Goal: Transaction & Acquisition: Purchase product/service

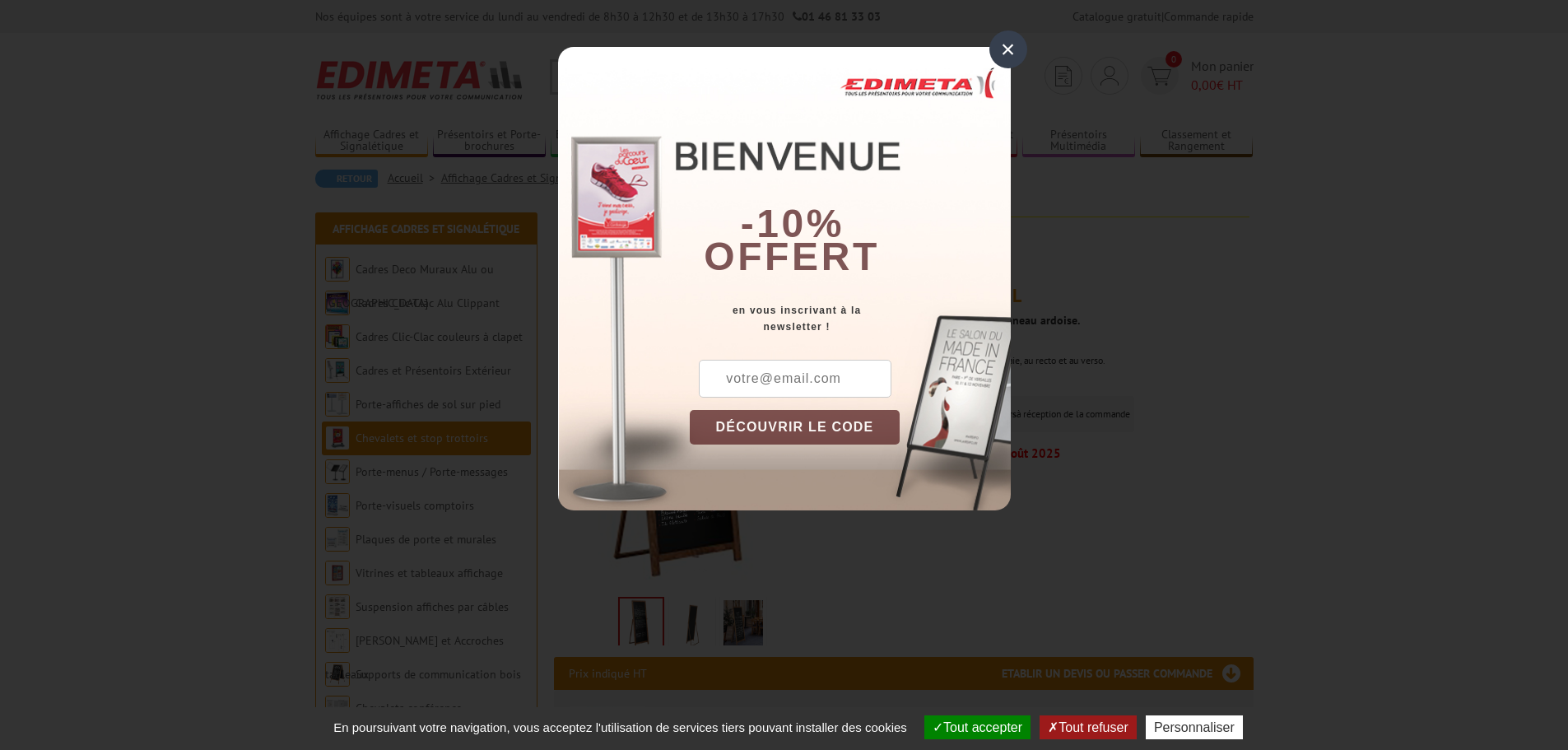
click at [832, 391] on input "text" at bounding box center [795, 378] width 193 height 38
type input "contact@lacueillette.com"
click at [813, 430] on button "DÉCOUVRIR LE CODE" at bounding box center [795, 427] width 211 height 35
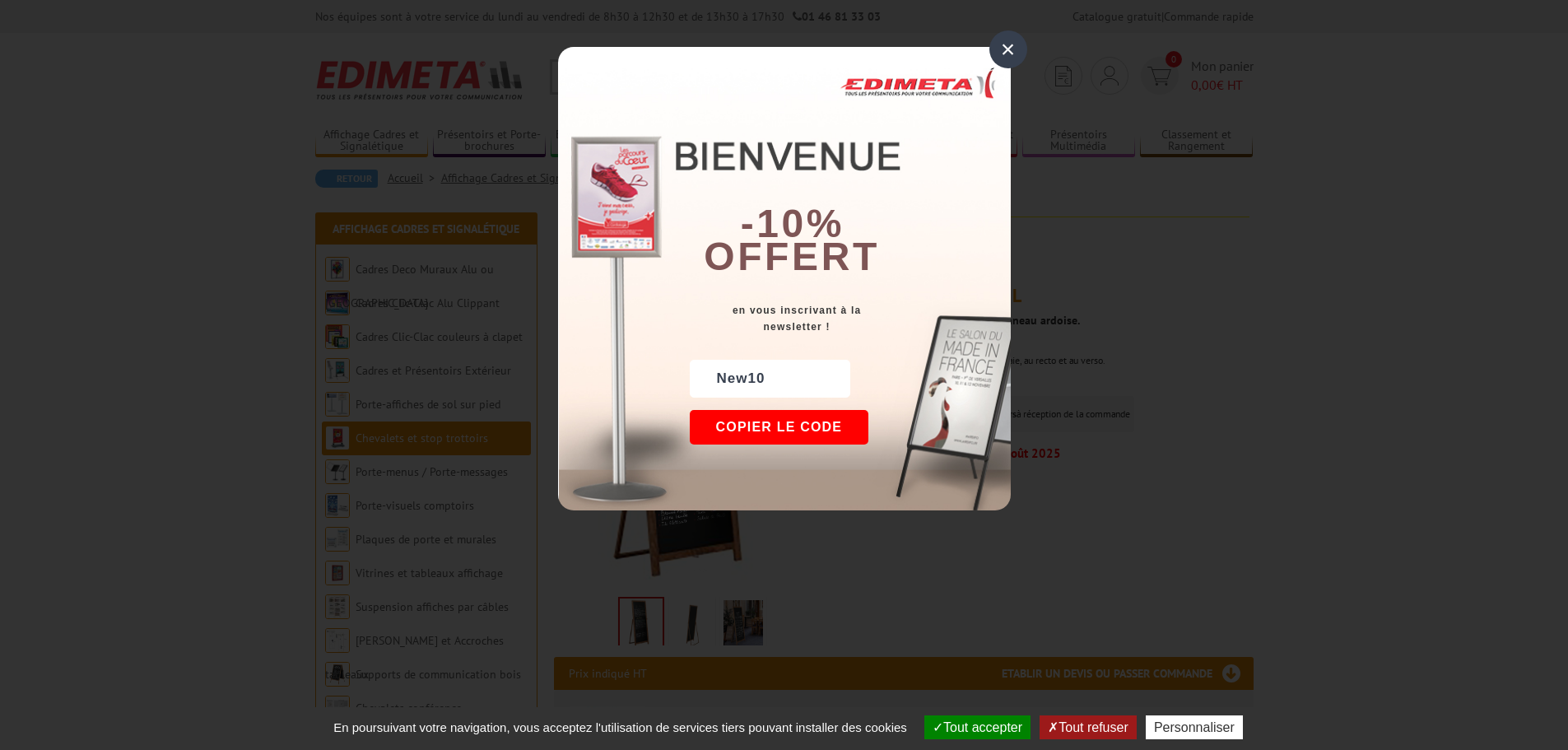
click at [780, 428] on button "Copier le code" at bounding box center [780, 427] width 180 height 35
click at [896, 426] on button "Continuer sur edimeta.fr" at bounding box center [840, 427] width 302 height 35
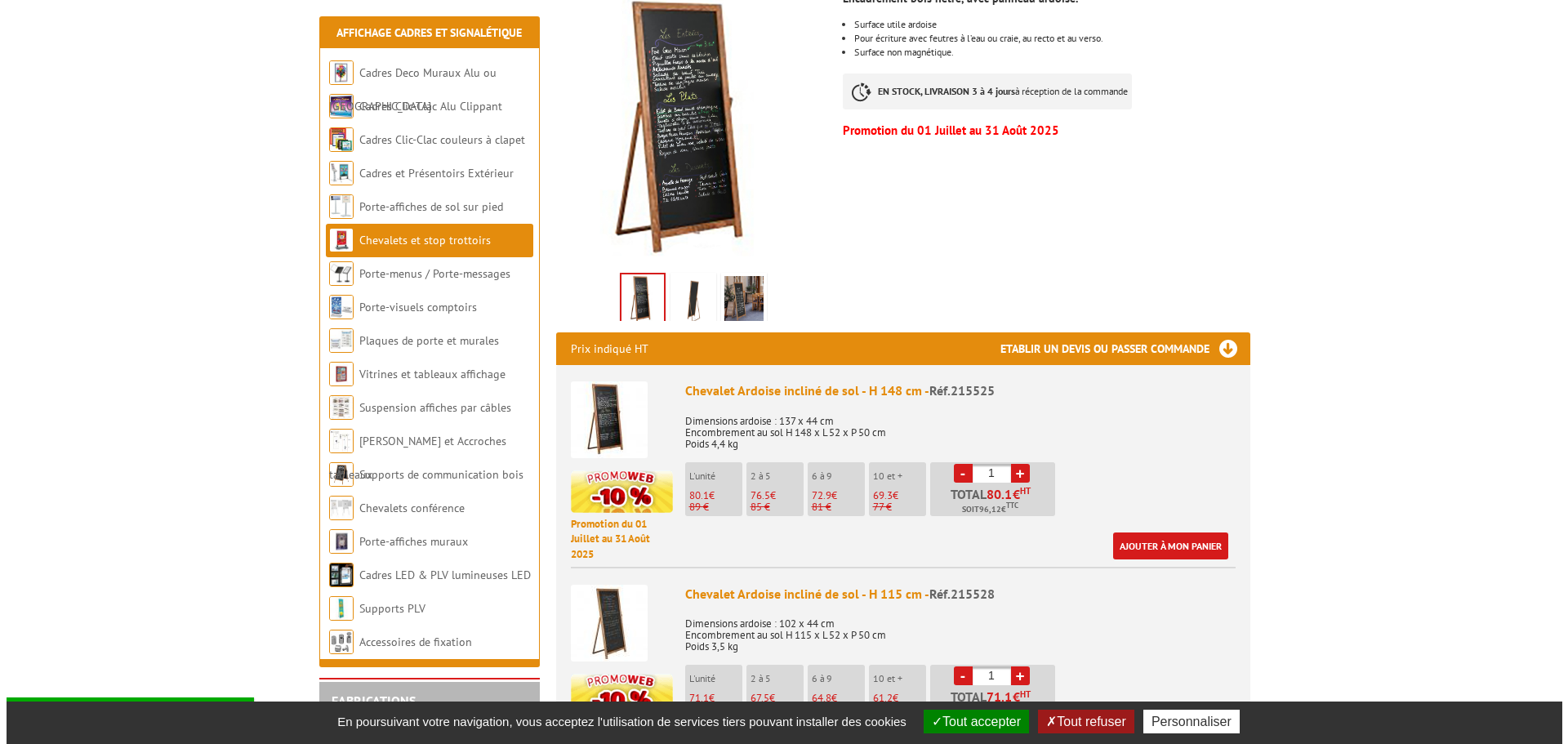
scroll to position [326, 0]
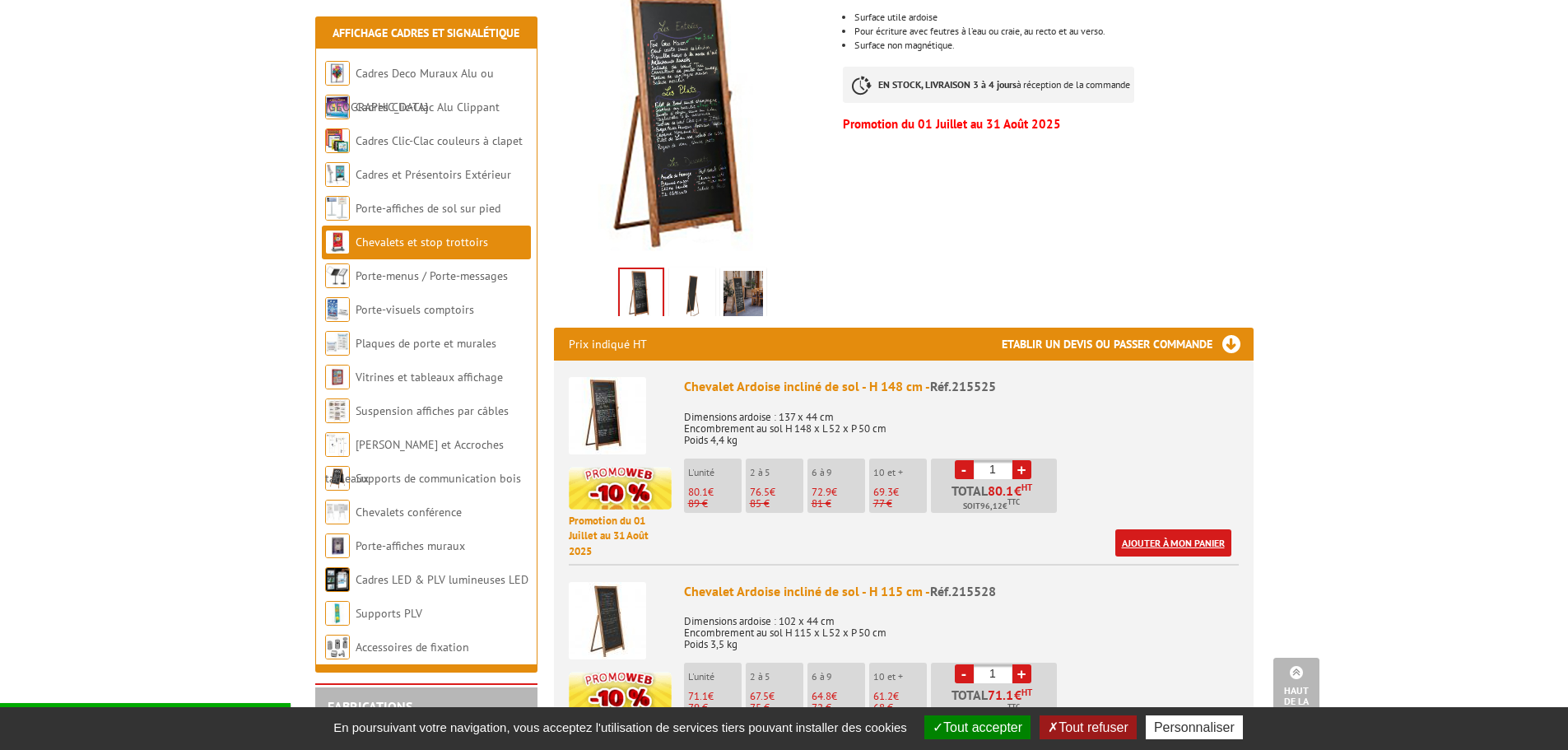
click at [1145, 541] on link "Ajouter à mon panier" at bounding box center [1173, 542] width 116 height 27
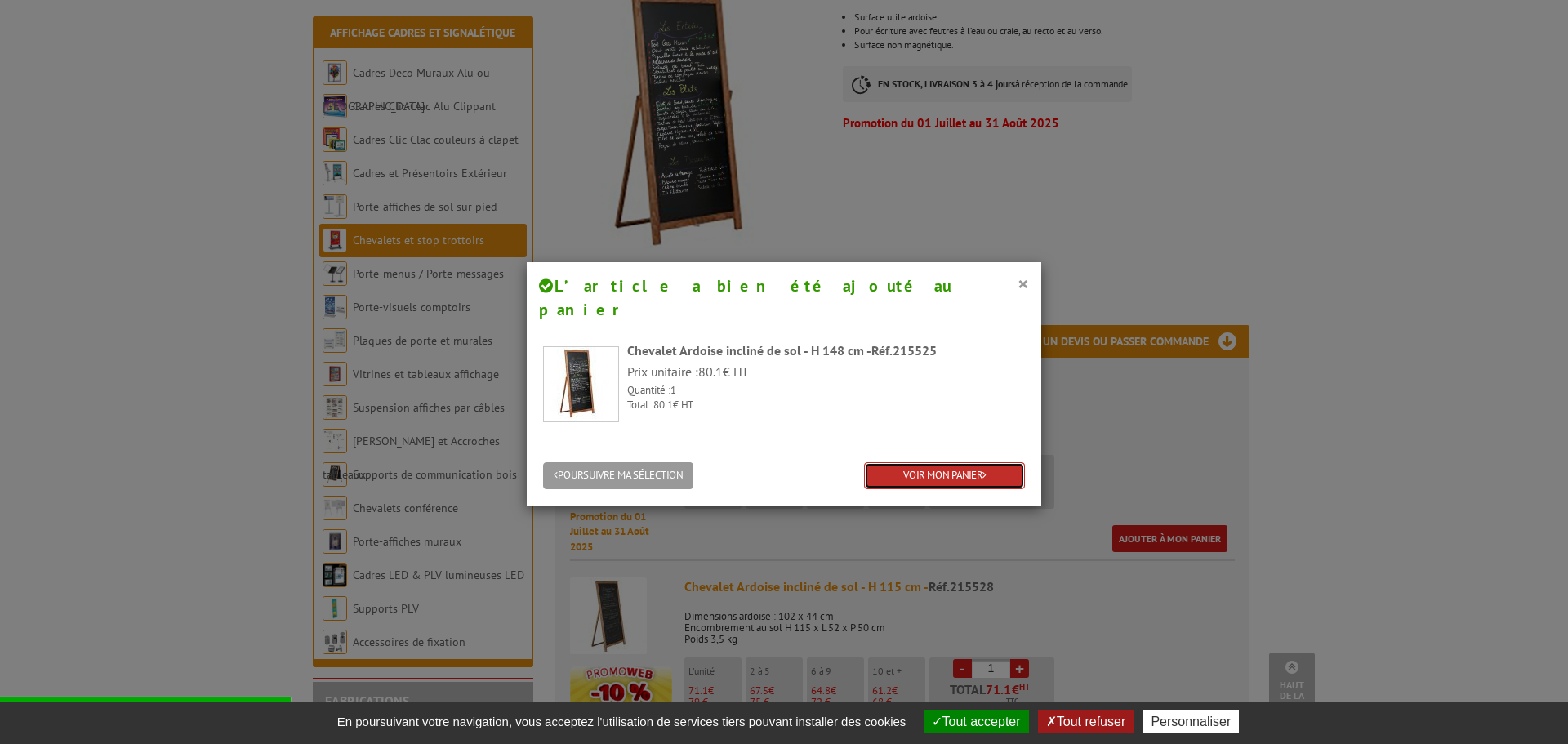
click at [948, 462] on link "VOIR MON PANIER" at bounding box center [944, 474] width 161 height 26
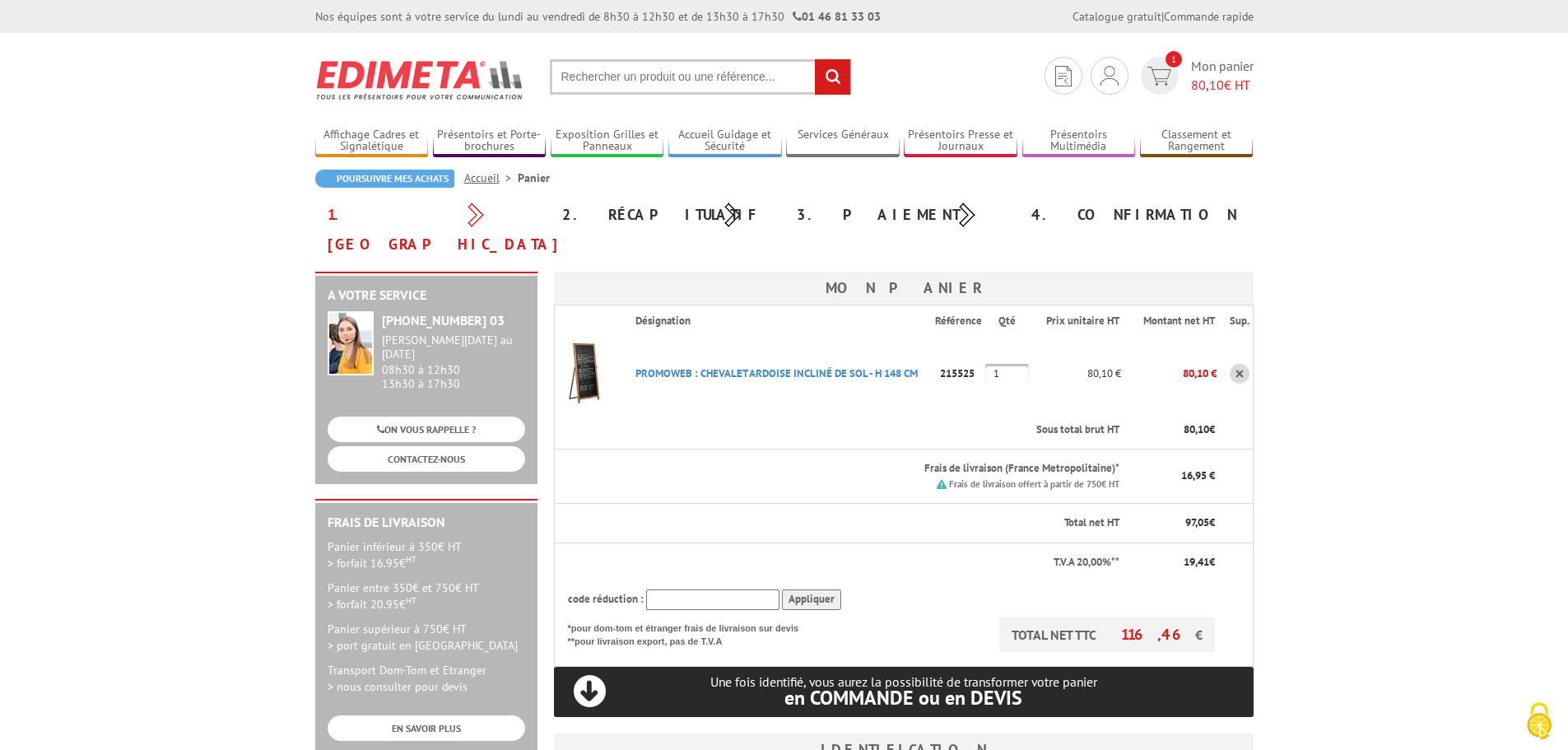
click at [686, 589] on input "text" at bounding box center [713, 599] width 133 height 21
paste input "New10"
type input "New10"
click at [808, 589] on input "Appliquer" at bounding box center [812, 599] width 59 height 21
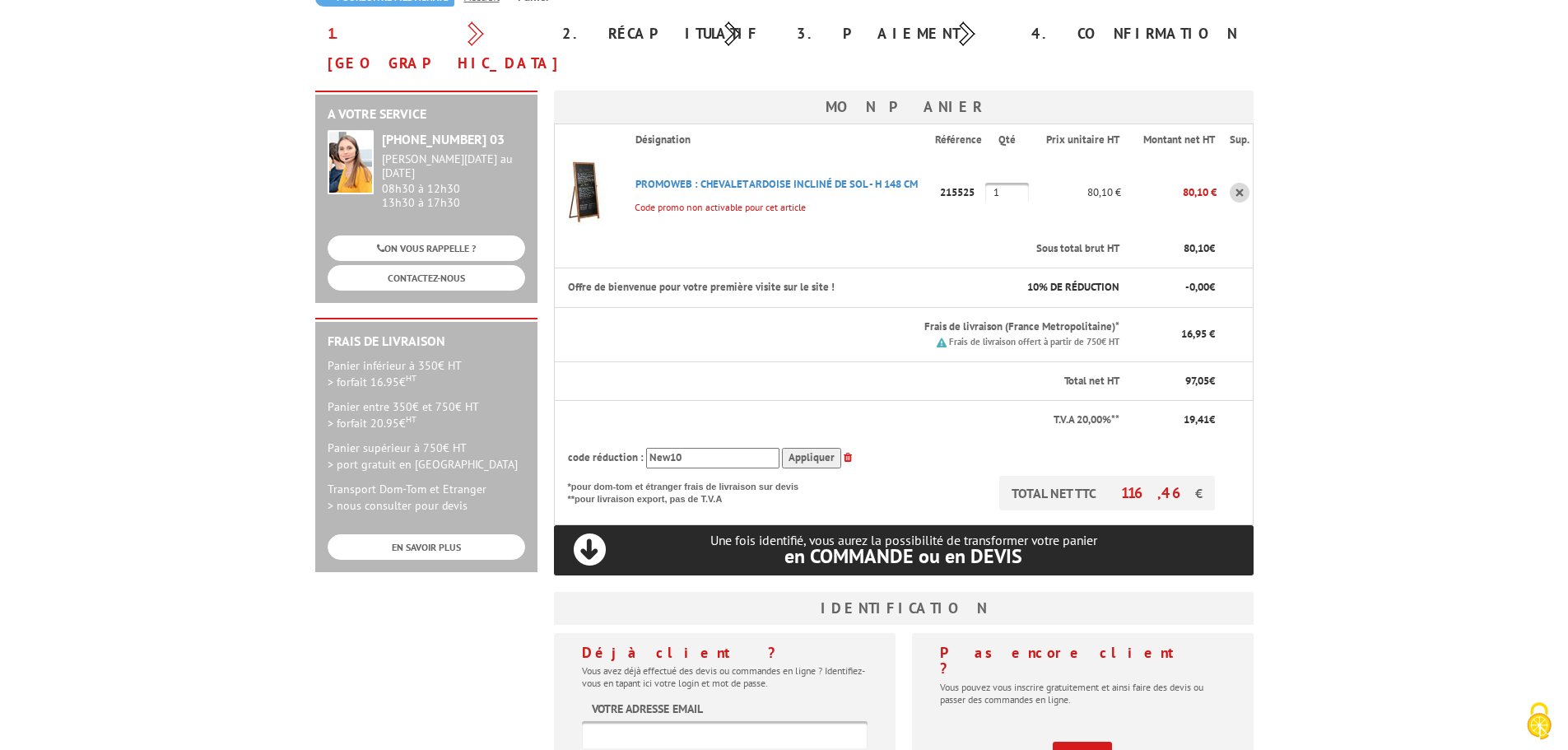
scroll to position [183, 0]
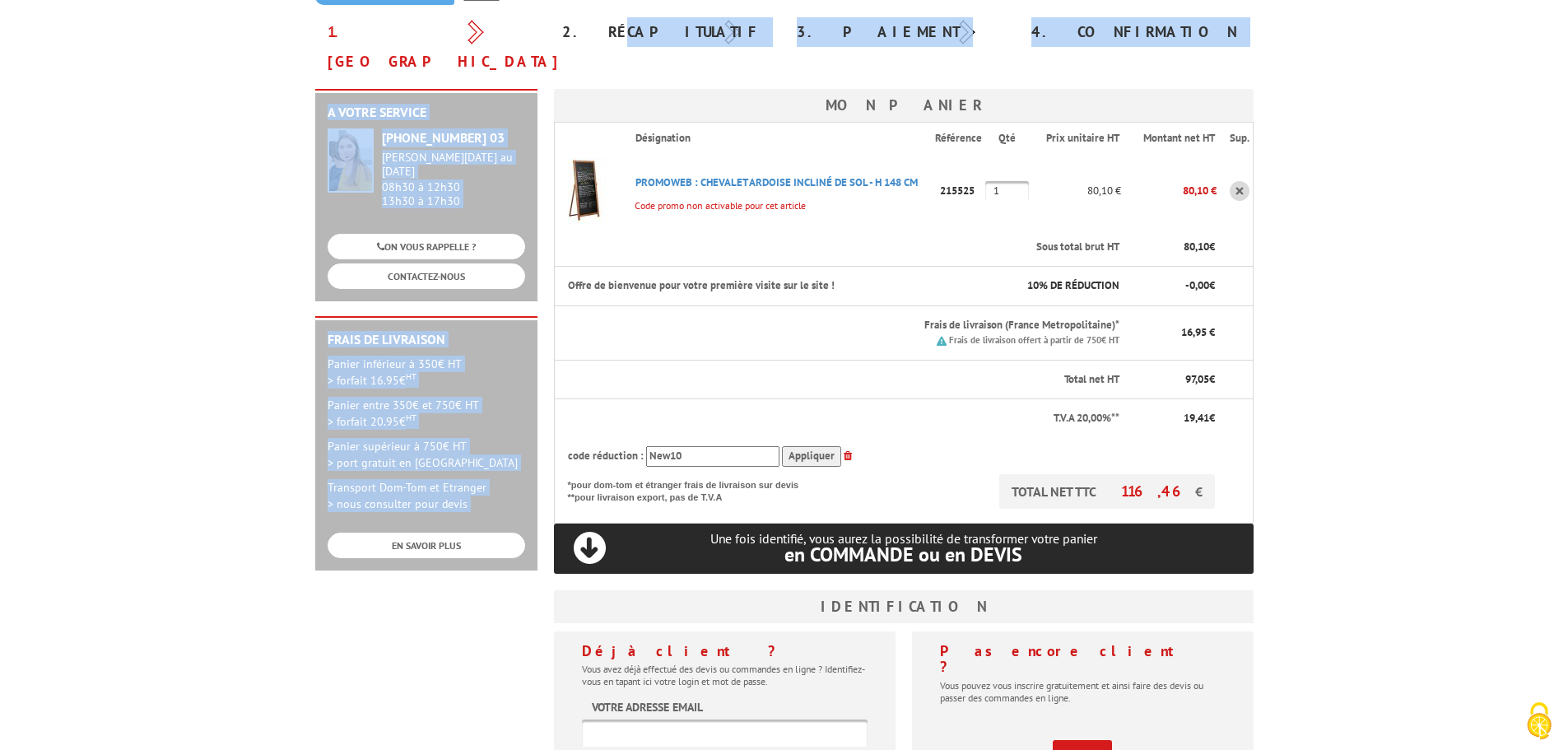
drag, startPoint x: 592, startPoint y: 46, endPoint x: 595, endPoint y: 39, distance: 7.6
click at [592, 46] on section "Poursuivre mes achats Accueil Panier 1. Panier 2. Récapitulatif 3. Paiement 4. …" at bounding box center [784, 433] width 963 height 891
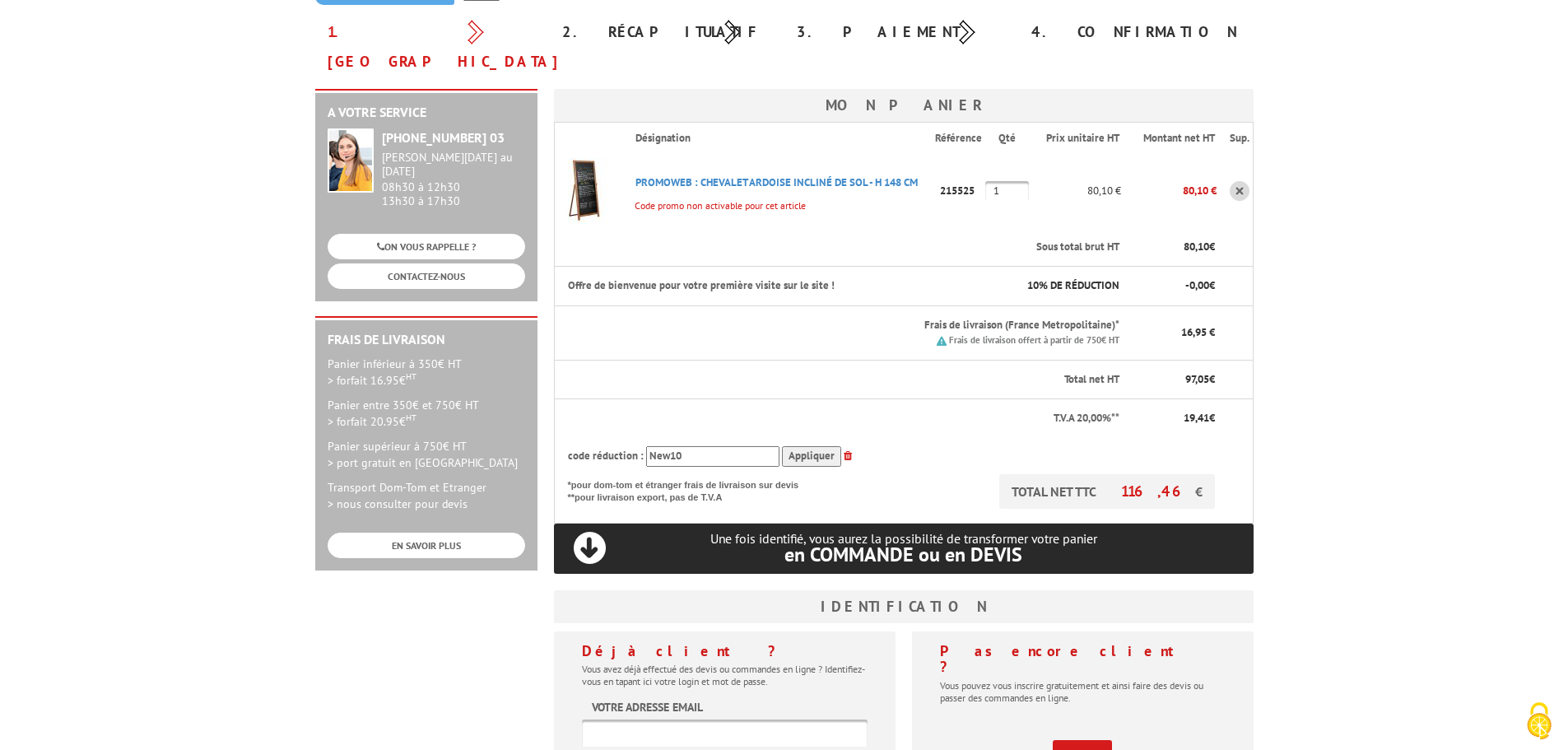
click at [1493, 377] on body "Nos équipes sont à votre service du lundi au vendredi de 8h30 à 12h30 et de 13h…" at bounding box center [784, 543] width 1568 height 1453
click at [1080, 740] on link "S'inscrire" at bounding box center [1083, 753] width 59 height 27
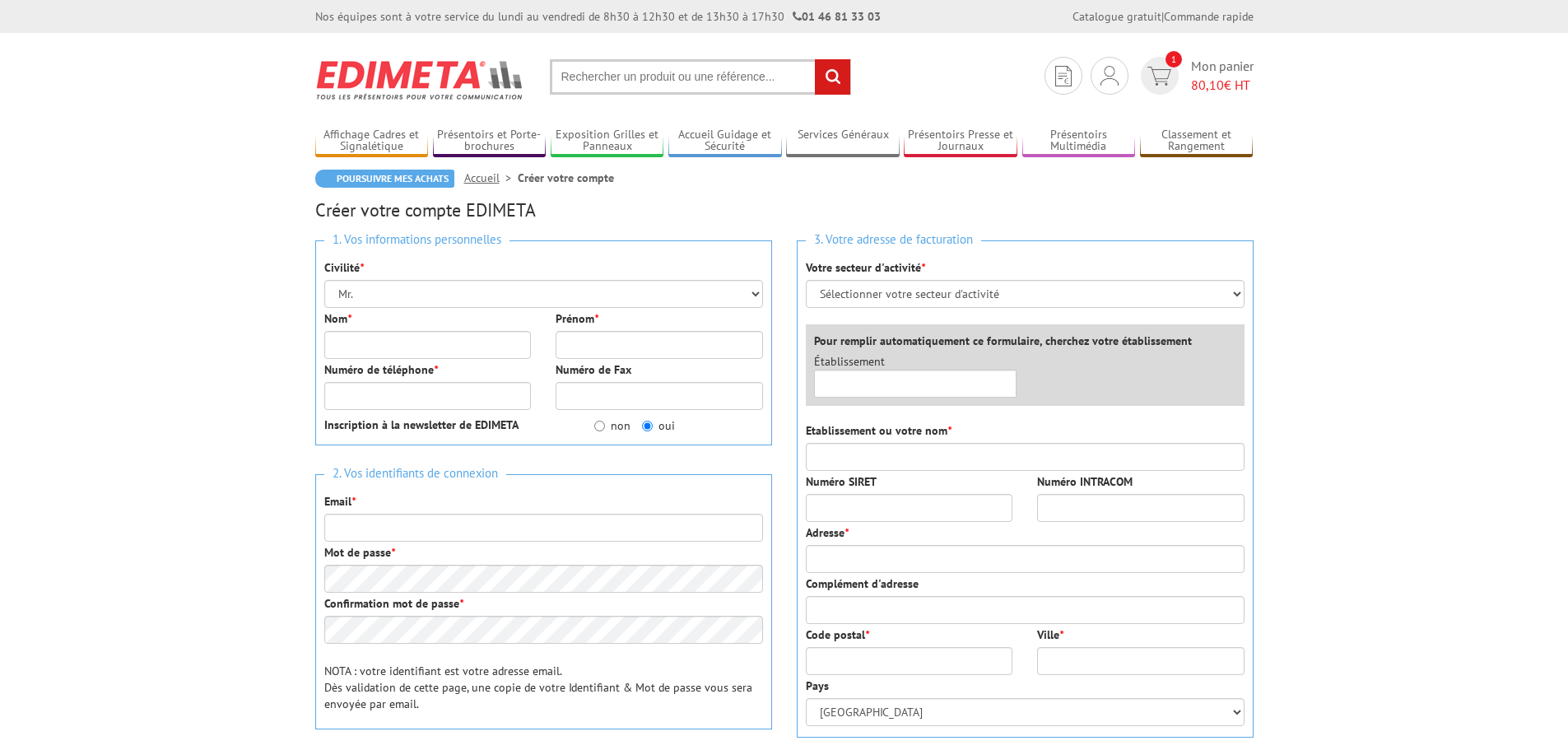
click at [388, 276] on div "Civilité * Mr. Mme. Mlle." at bounding box center [544, 283] width 439 height 48
click at [392, 290] on select "Mr. Mme. Mlle." at bounding box center [544, 293] width 439 height 28
click at [392, 290] on select "Mr. Mme. Mlle." at bounding box center [544, 293] width 439 height 28
click at [376, 346] on input "Nom *" at bounding box center [428, 345] width 208 height 28
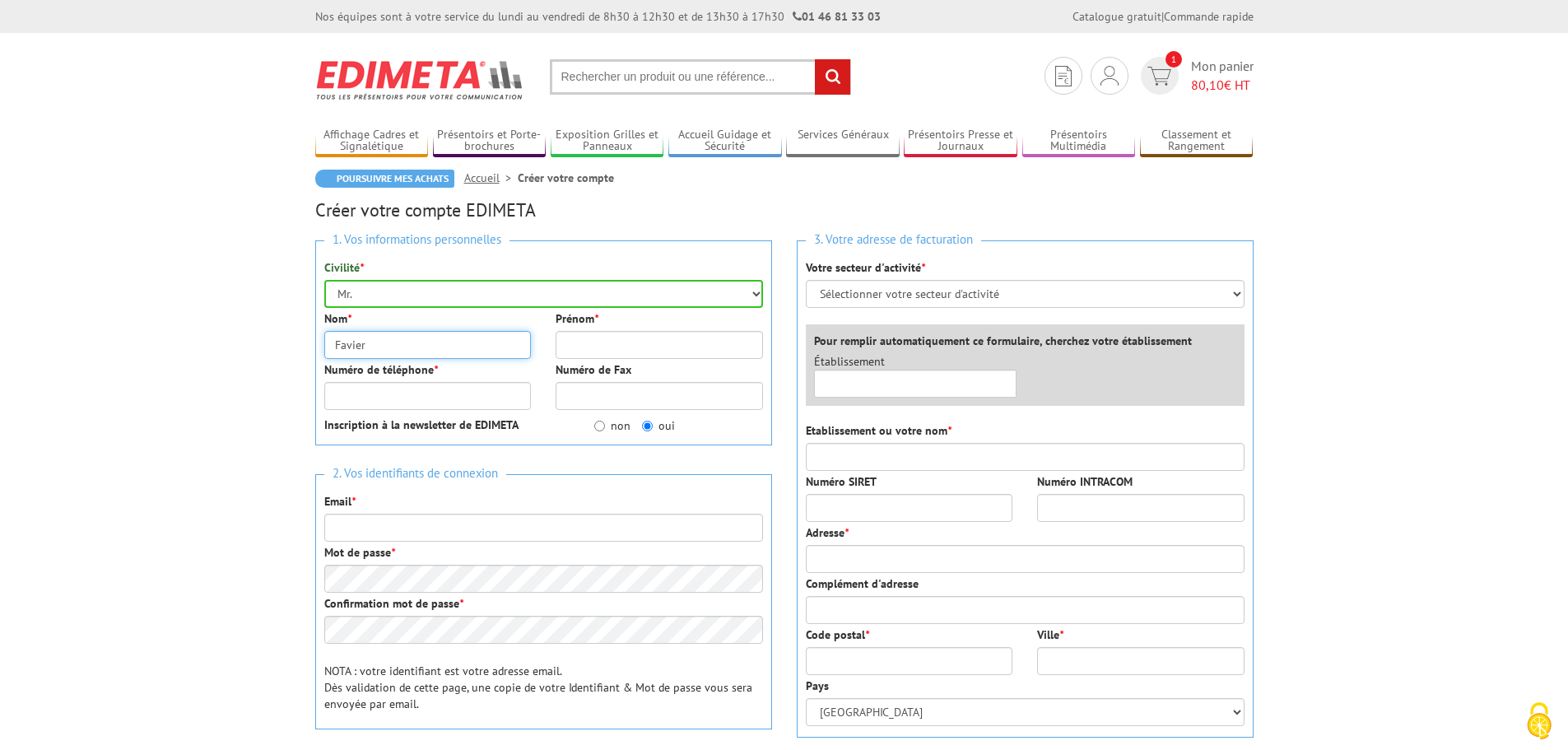
type input "Favier"
click at [588, 352] on input "Prénom *" at bounding box center [659, 345] width 208 height 28
type input "Damien"
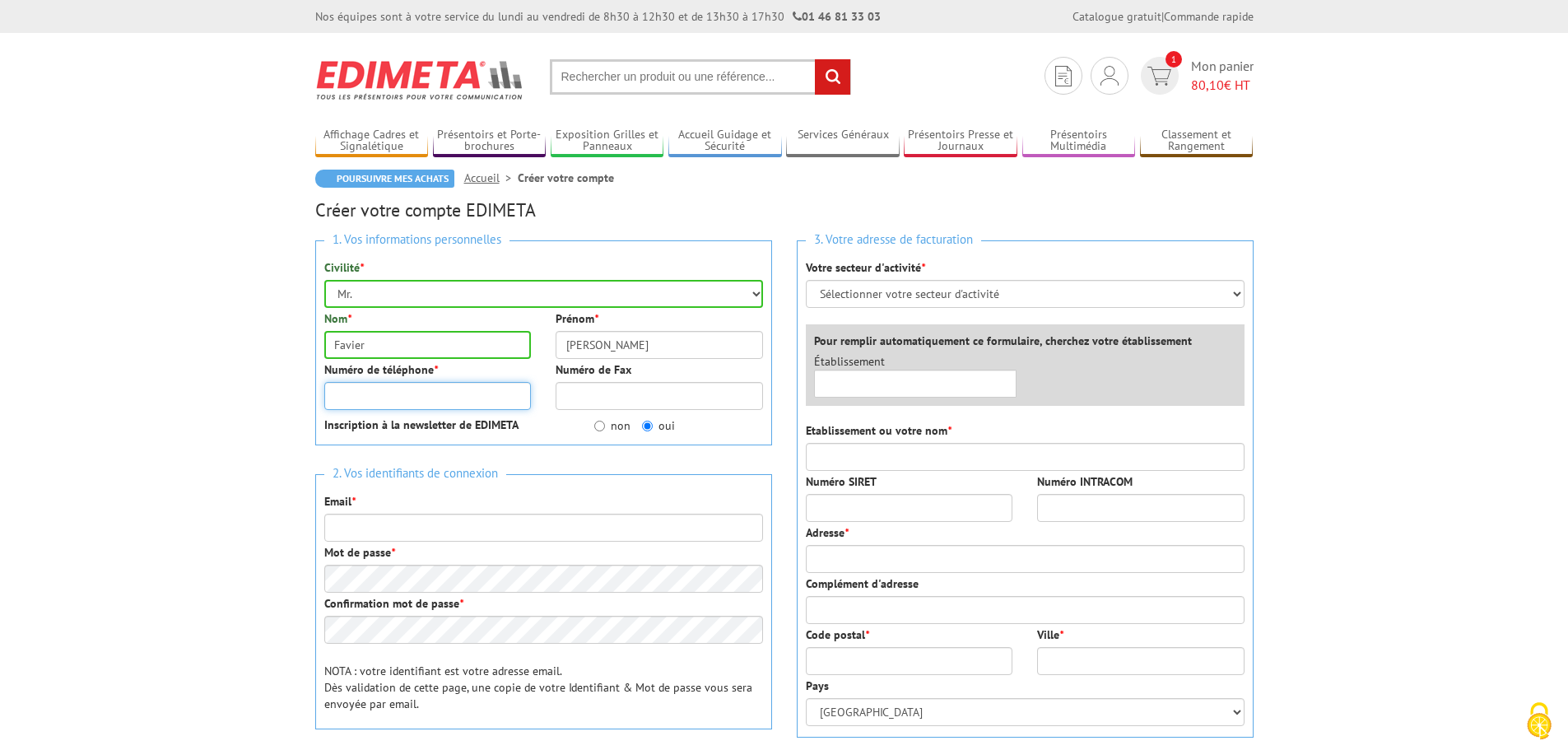
click at [470, 403] on input "Numéro de téléphone *" at bounding box center [428, 395] width 208 height 28
type input "0620881110"
click at [599, 432] on label "non" at bounding box center [612, 425] width 37 height 17
click at [599, 431] on input "non" at bounding box center [599, 425] width 11 height 11
radio input "true"
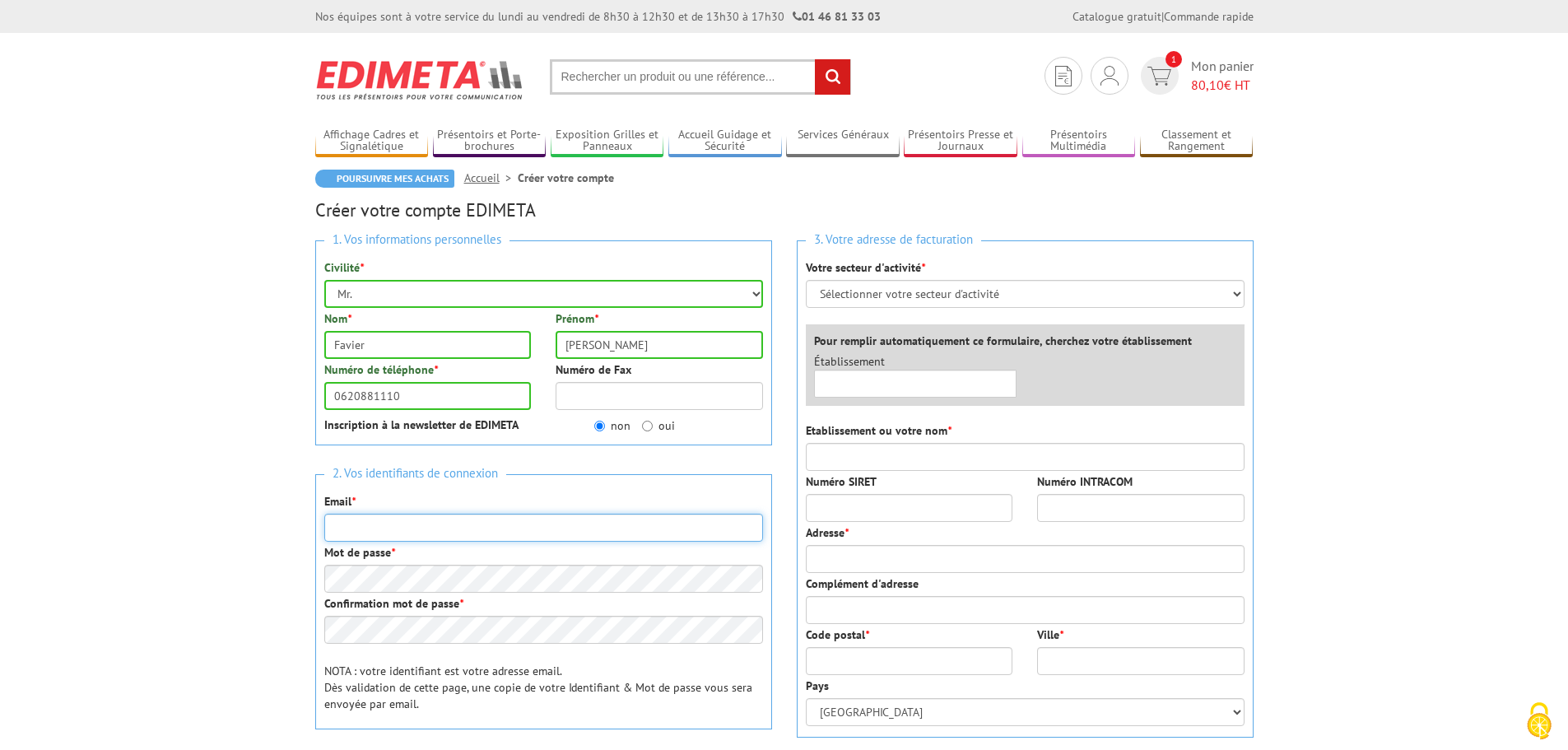
click at [410, 529] on input "Email *" at bounding box center [544, 528] width 439 height 28
type input "contact@lacueillette.com"
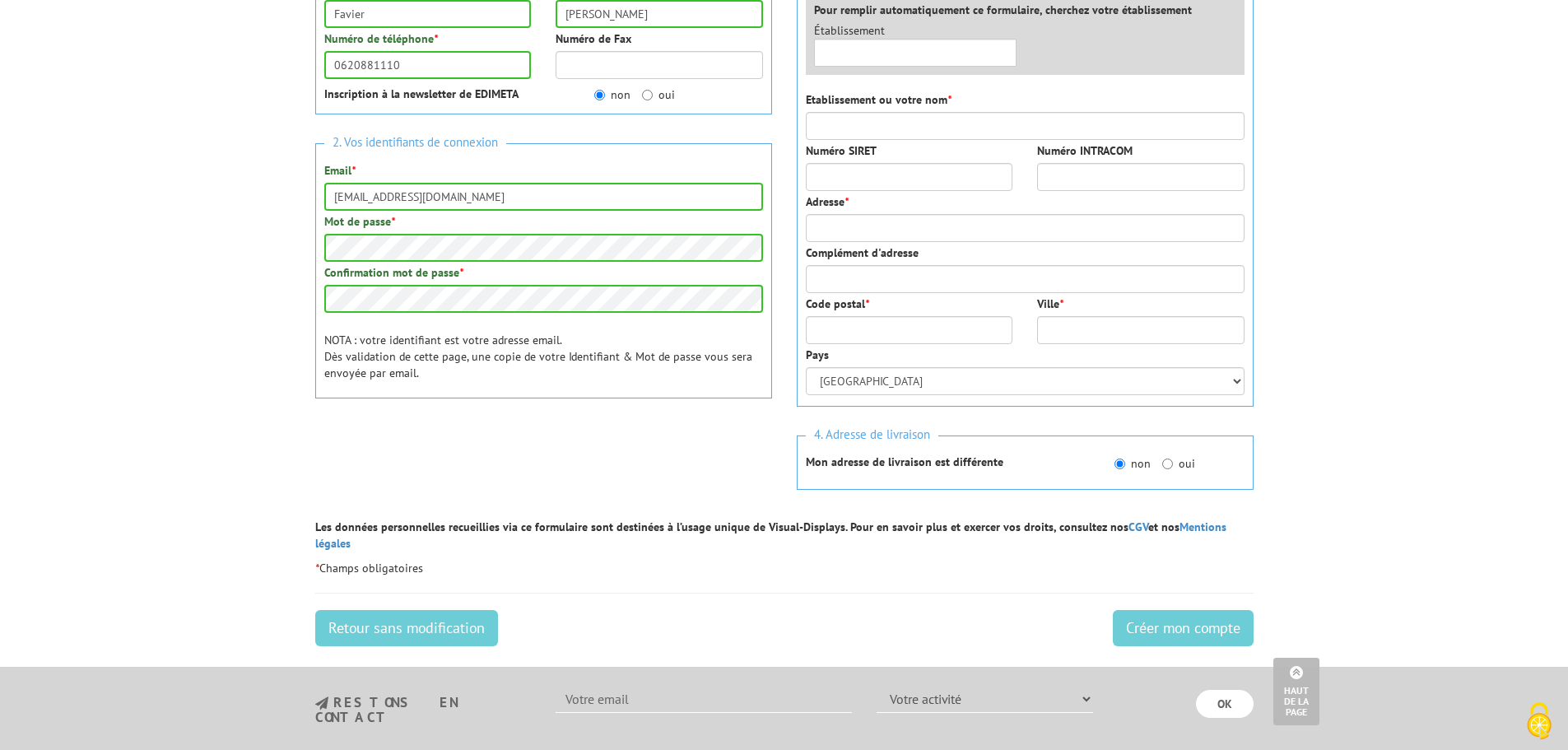
scroll to position [166, 0]
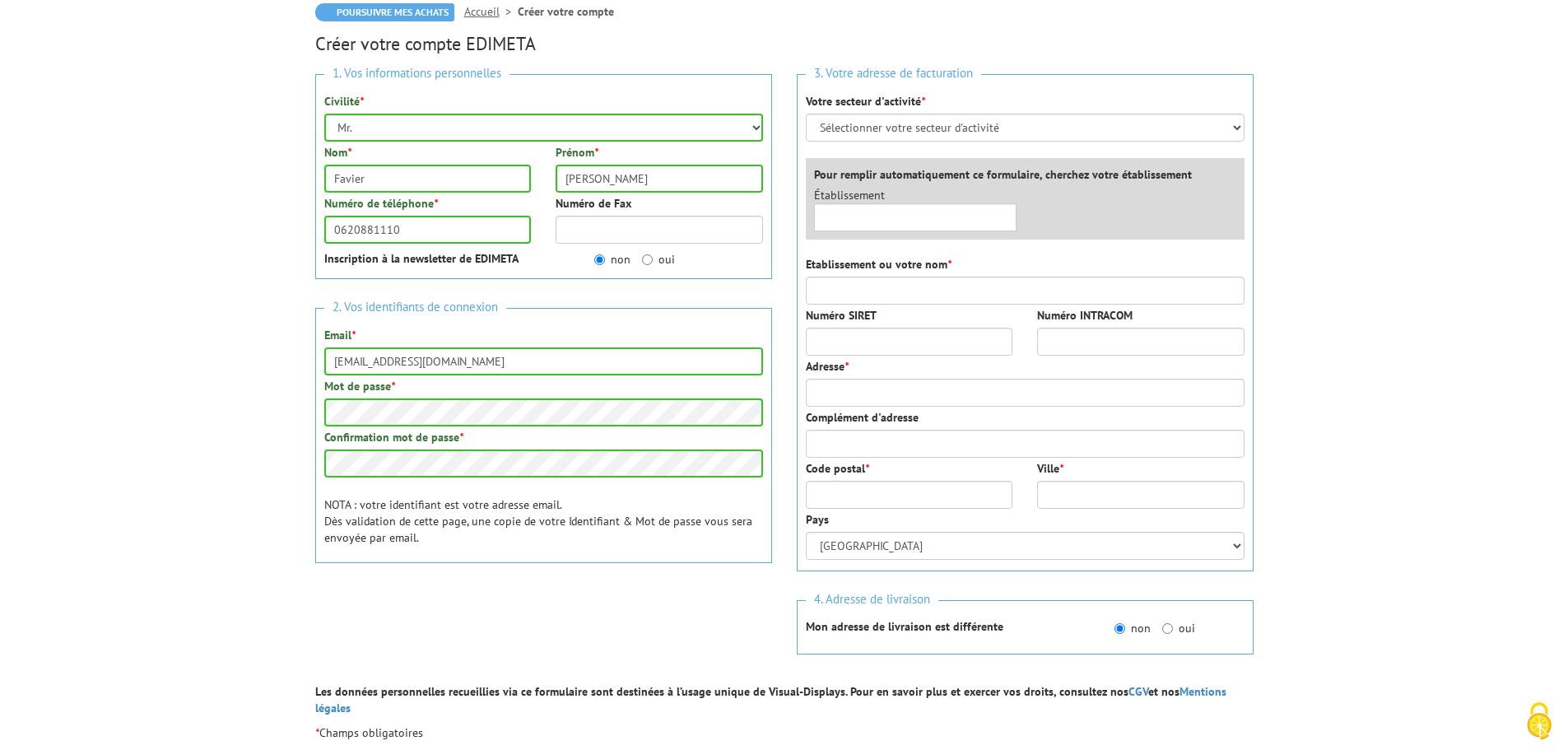
drag, startPoint x: 964, startPoint y: 111, endPoint x: 966, endPoint y: 119, distance: 8.2
click at [966, 112] on div "Votre secteur d'activité * Sélectionner votre secteur d'activité Administration…" at bounding box center [1025, 117] width 439 height 48
click at [966, 121] on select "Sélectionner votre secteur d'activité Administrations et collectivités Magasins…" at bounding box center [1025, 127] width 439 height 28
select select "878"
click at [806, 114] on select "Sélectionner votre secteur d'activité Administrations et collectivités Magasins…" at bounding box center [1025, 127] width 439 height 28
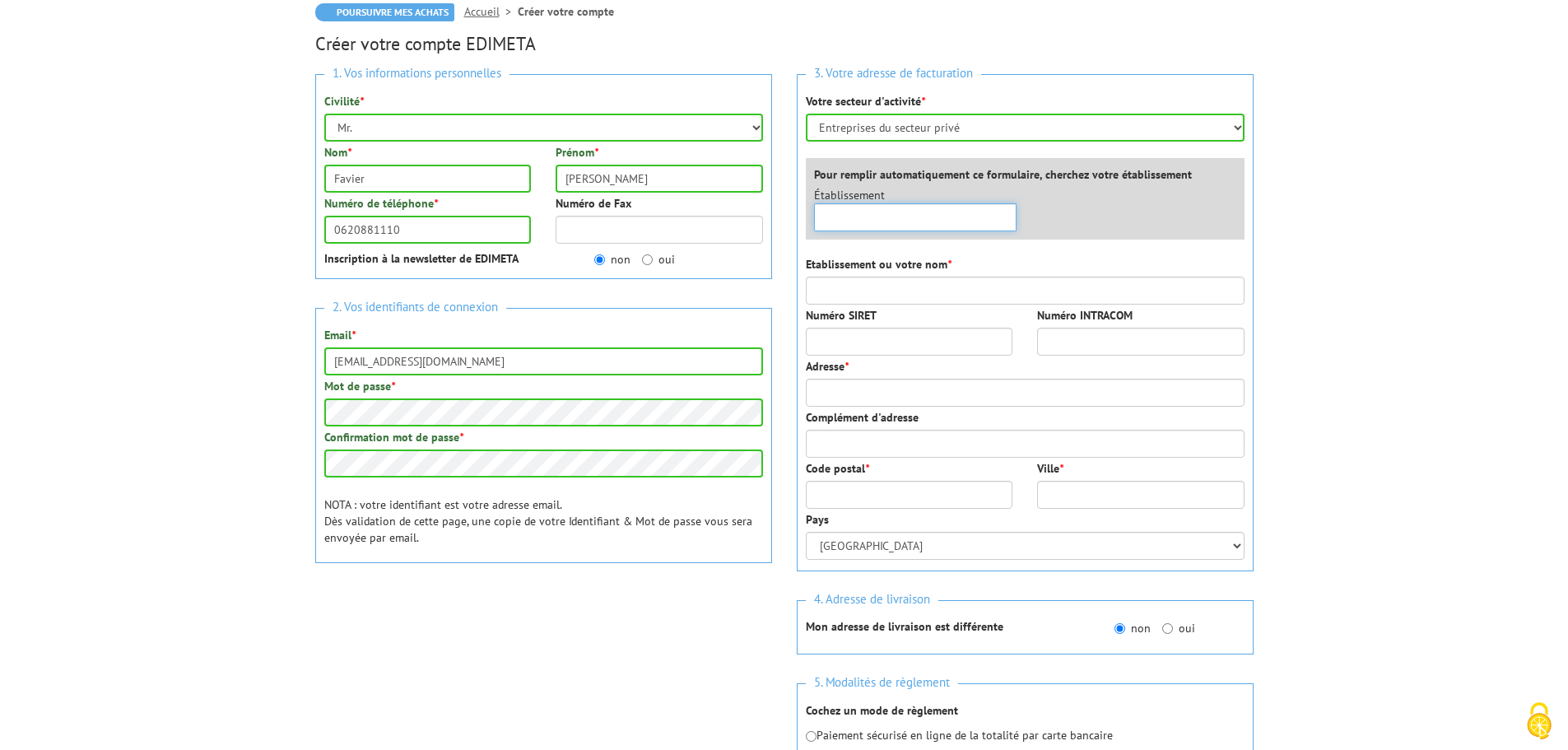
click at [882, 204] on input "text" at bounding box center [916, 217] width 204 height 28
click at [852, 281] on input "Etablissement ou votre nom *" at bounding box center [1025, 291] width 439 height 28
type input "SAS GP La Cueillette"
type input "18, Rue de Cîteaux"
type input "Chateau de Cîteaux, La Cueillette"
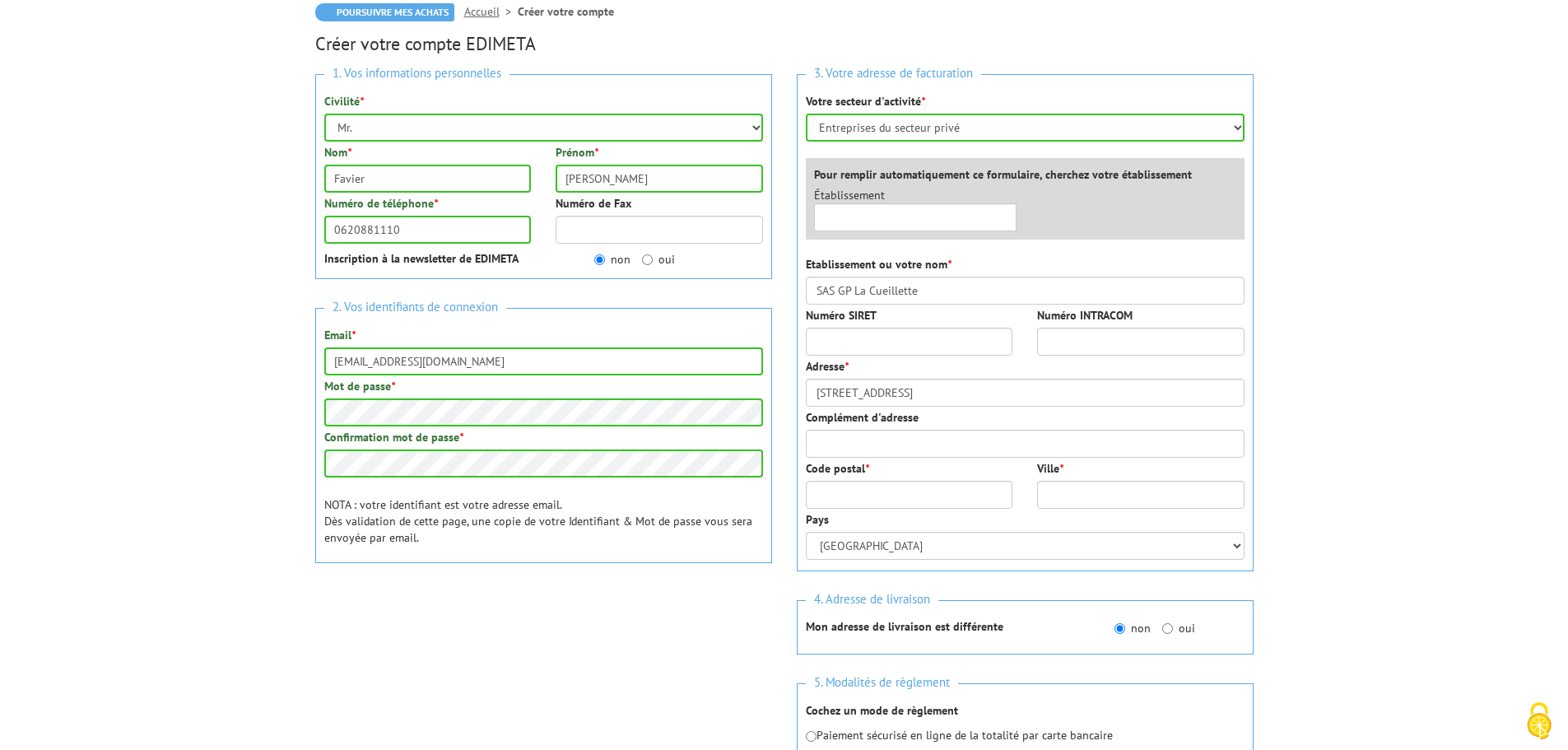
type input "21190"
type input "Meursault"
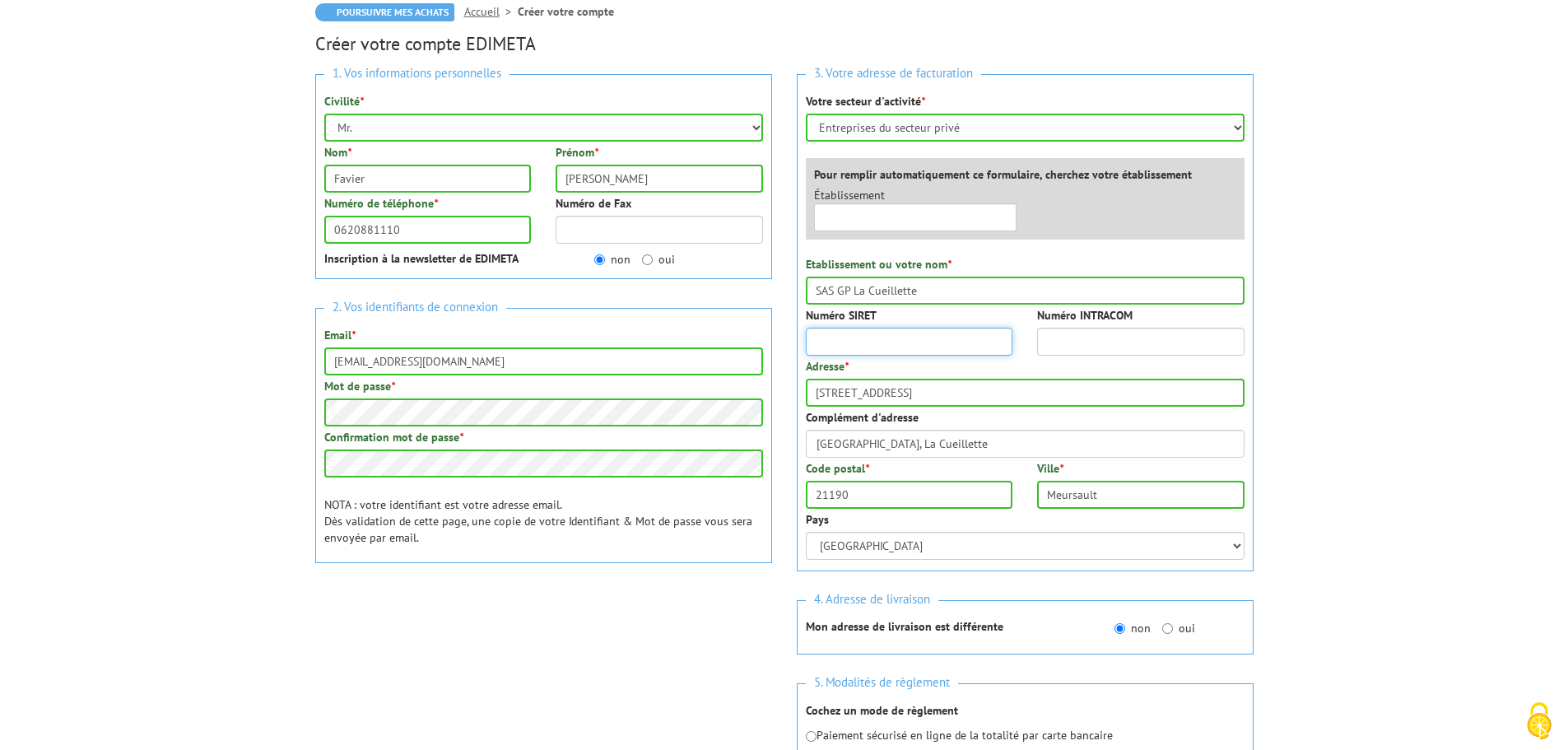
click at [893, 339] on input "Numéro SIRET" at bounding box center [910, 341] width 208 height 28
click at [1469, 399] on body "Nos équipes sont à votre service du lundi au vendredi de 8h30 à 12h30 et de 13h…" at bounding box center [784, 587] width 1568 height 1507
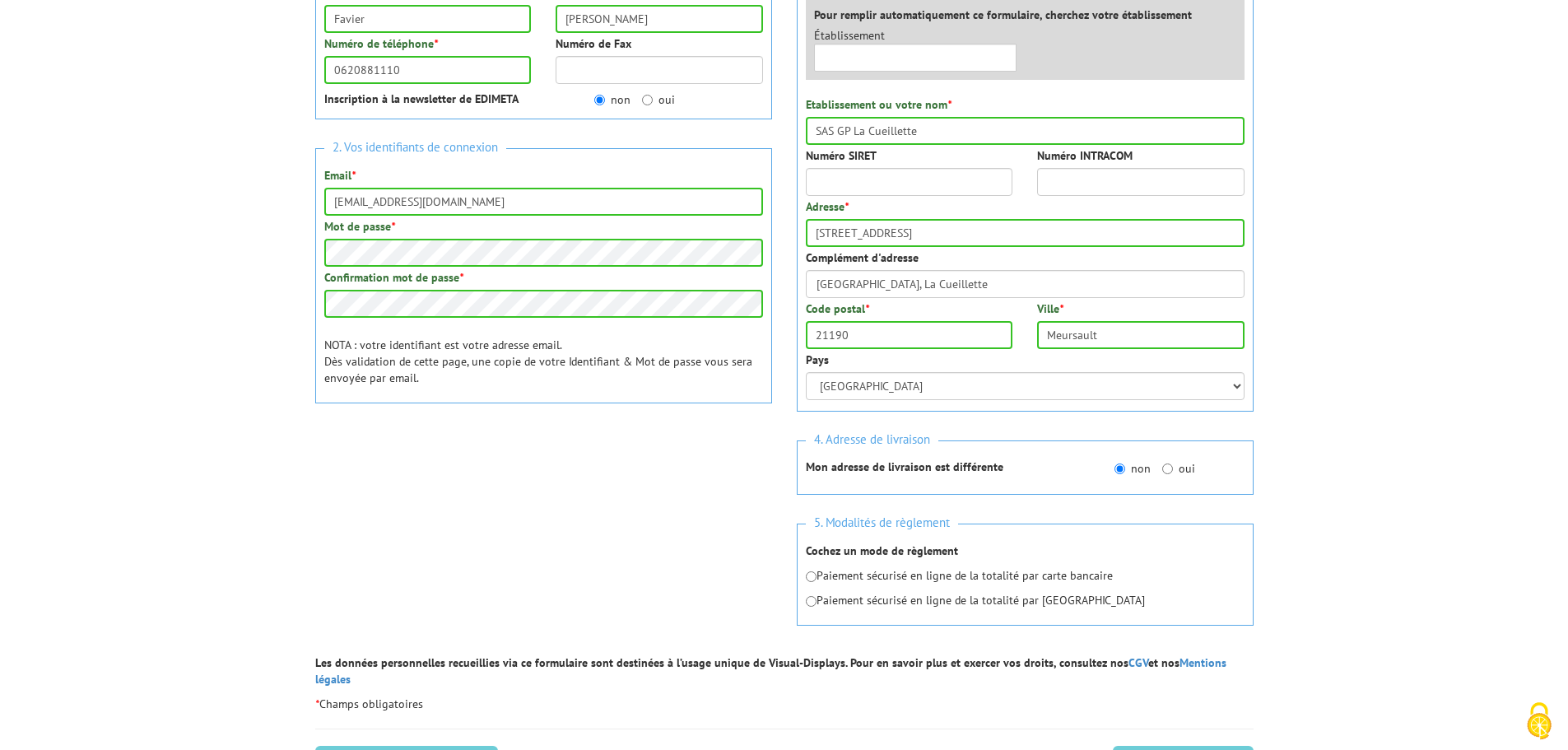
scroll to position [331, 0]
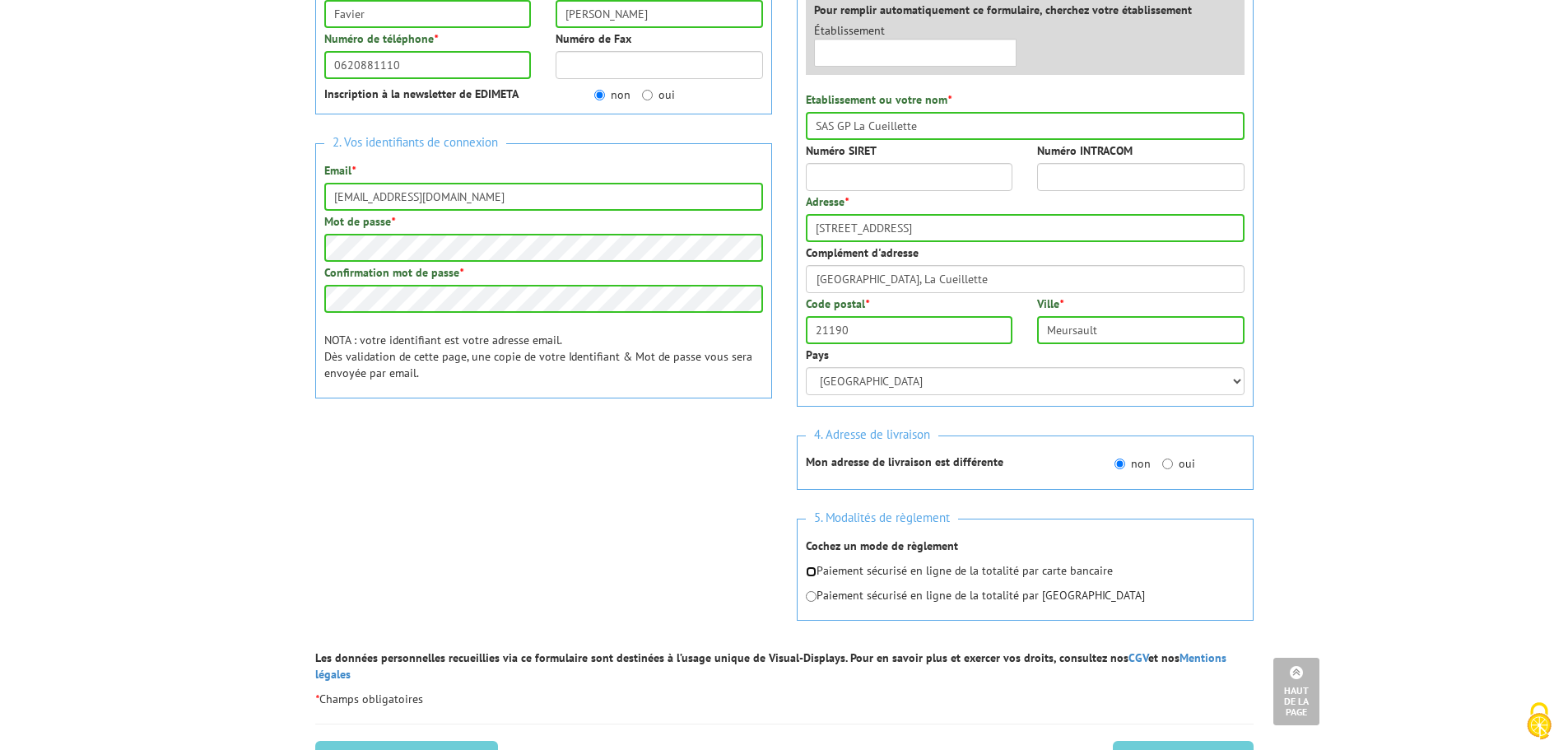
click at [810, 573] on input "radio" at bounding box center [811, 571] width 11 height 11
radio input "true"
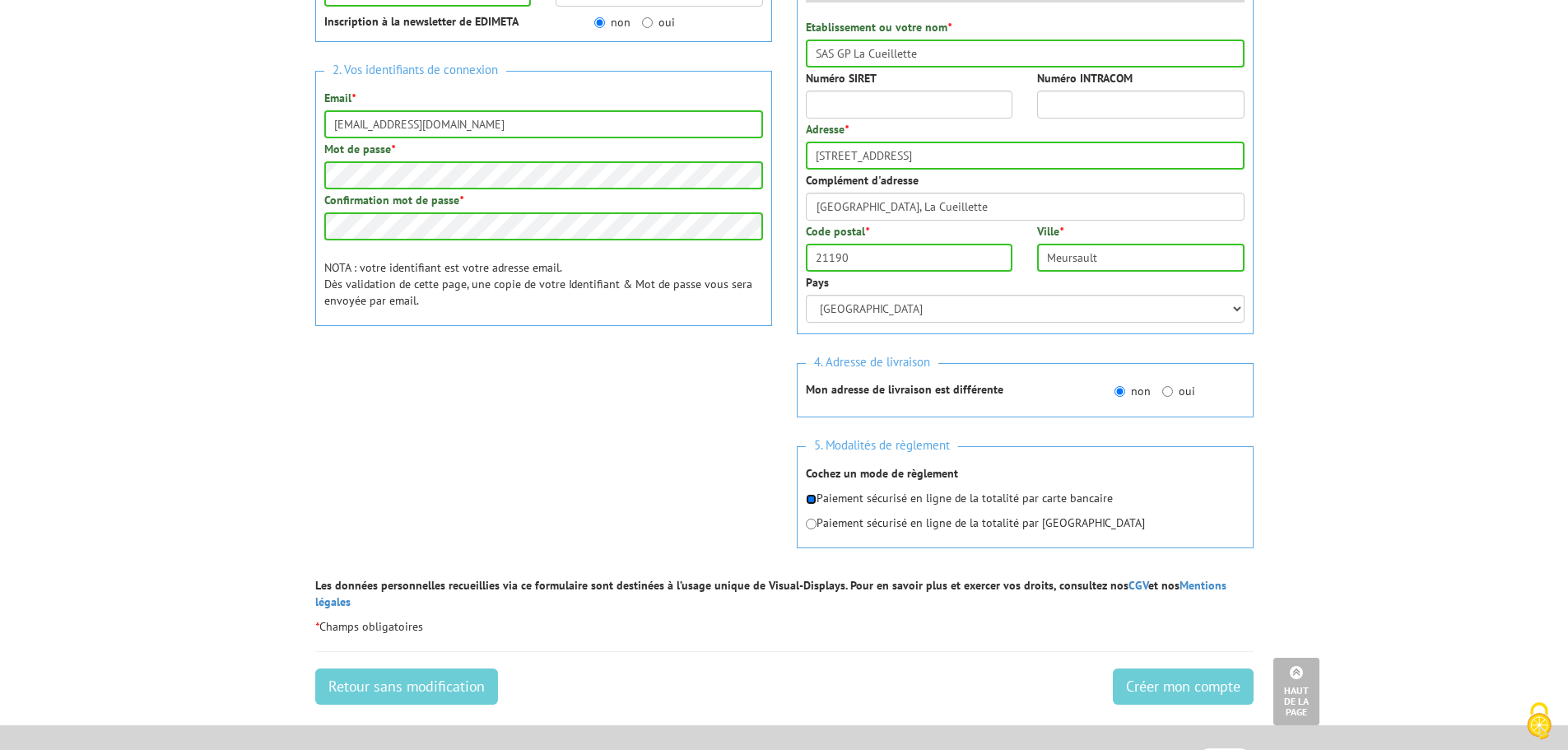
scroll to position [495, 0]
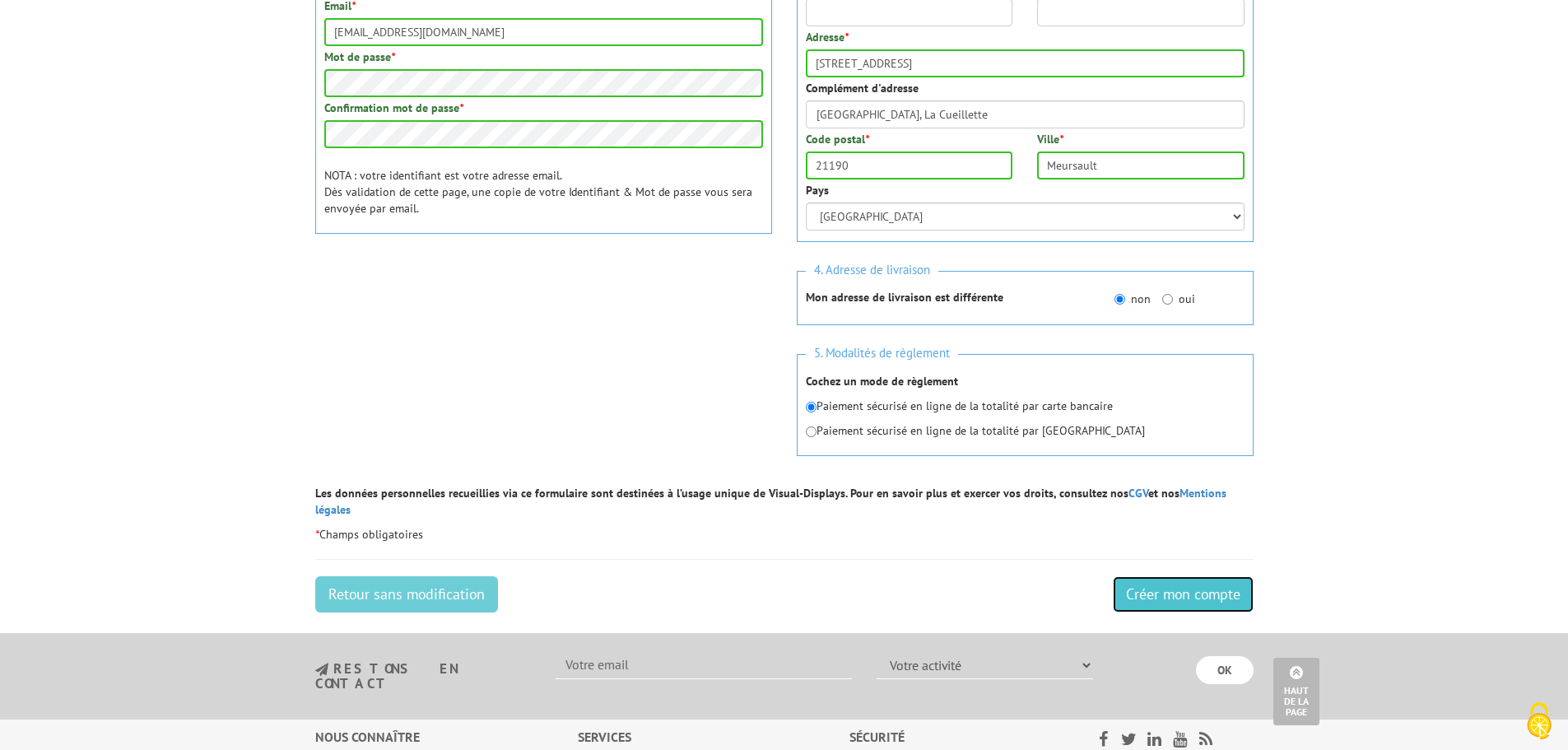
click at [1169, 580] on input "Créer mon compte" at bounding box center [1183, 594] width 140 height 37
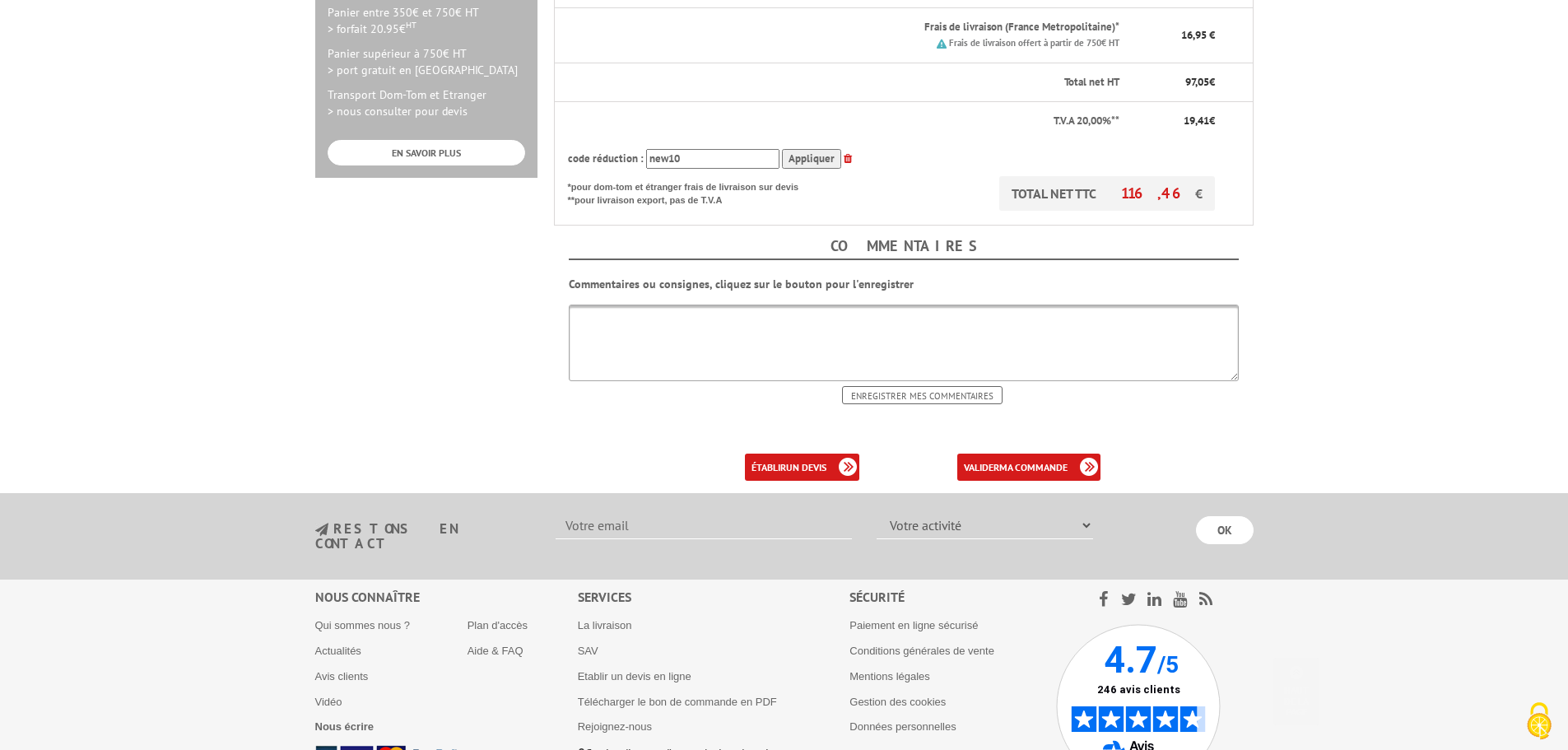
scroll to position [576, 0]
click at [1036, 459] on b "ma commande" at bounding box center [1033, 465] width 68 height 12
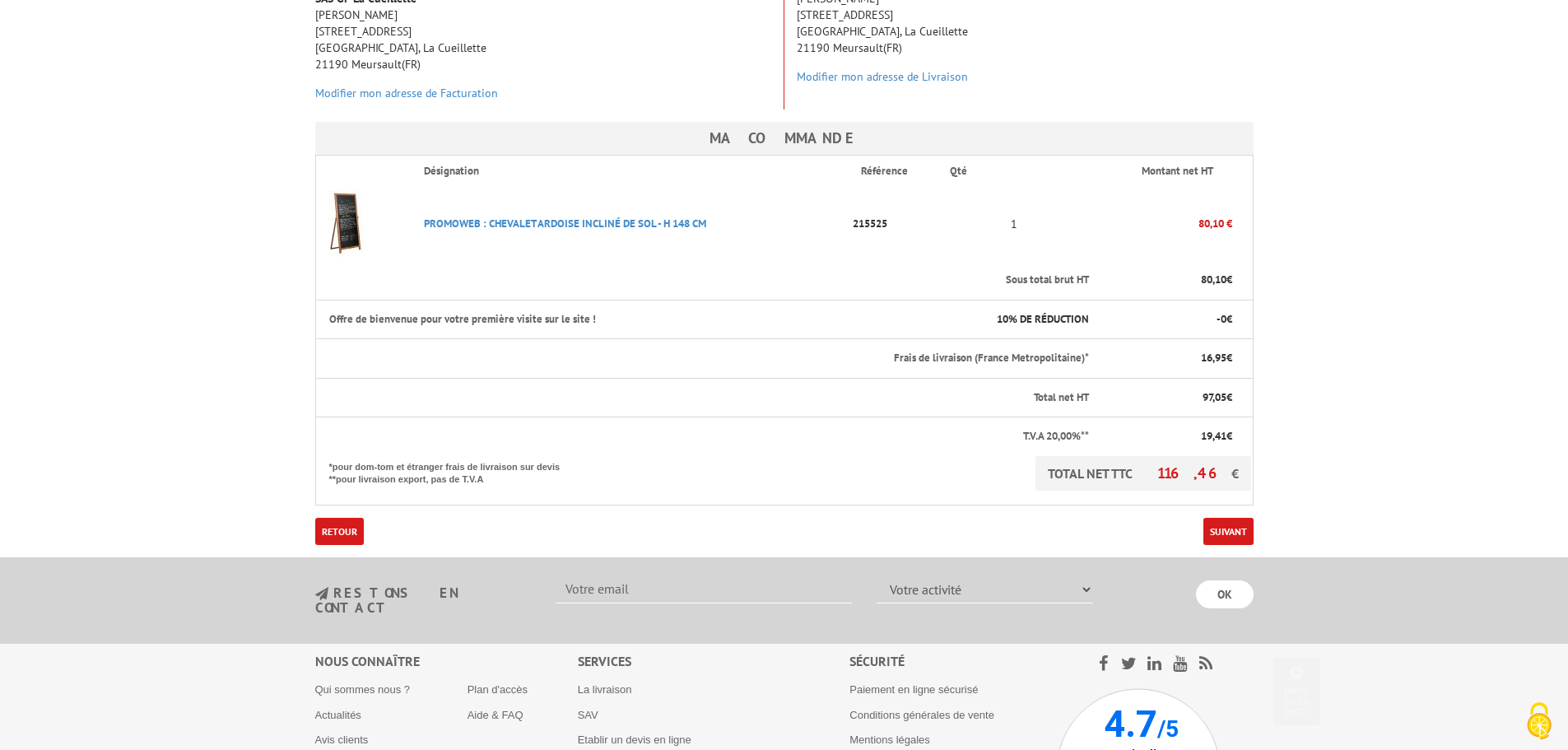
scroll to position [329, 0]
click at [1218, 516] on link "Suivant" at bounding box center [1228, 529] width 50 height 27
